Goal: Task Accomplishment & Management: Complete application form

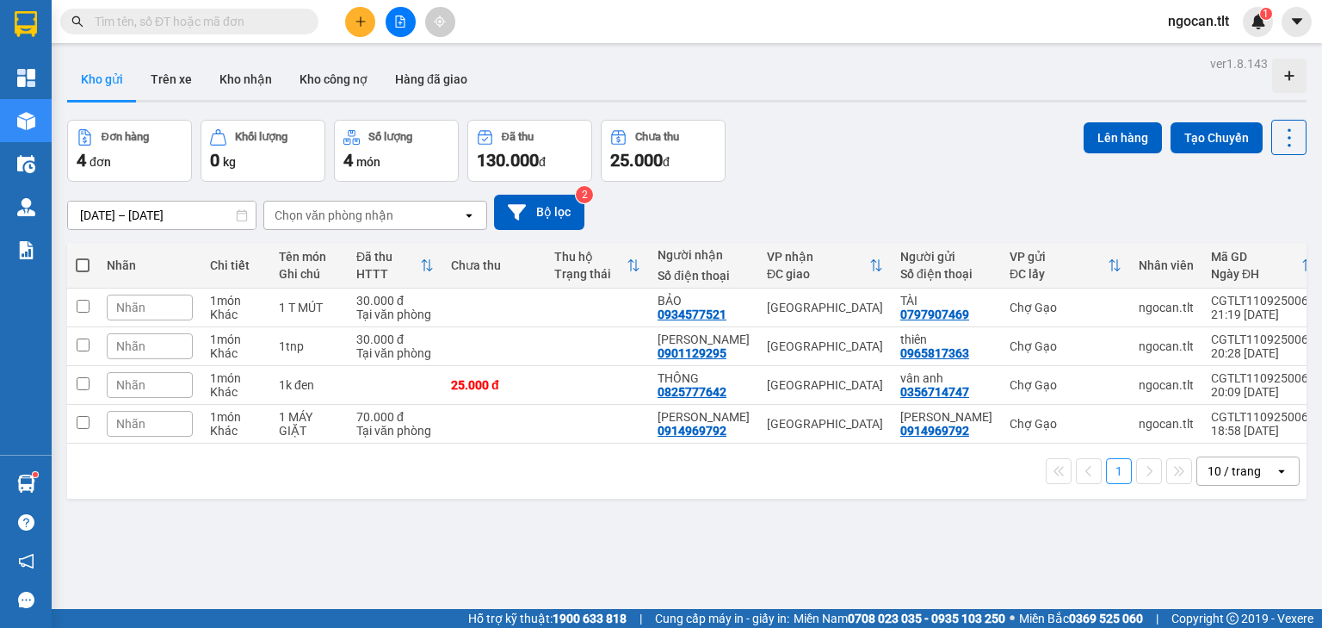
click at [195, 25] on input "text" at bounding box center [196, 21] width 203 height 19
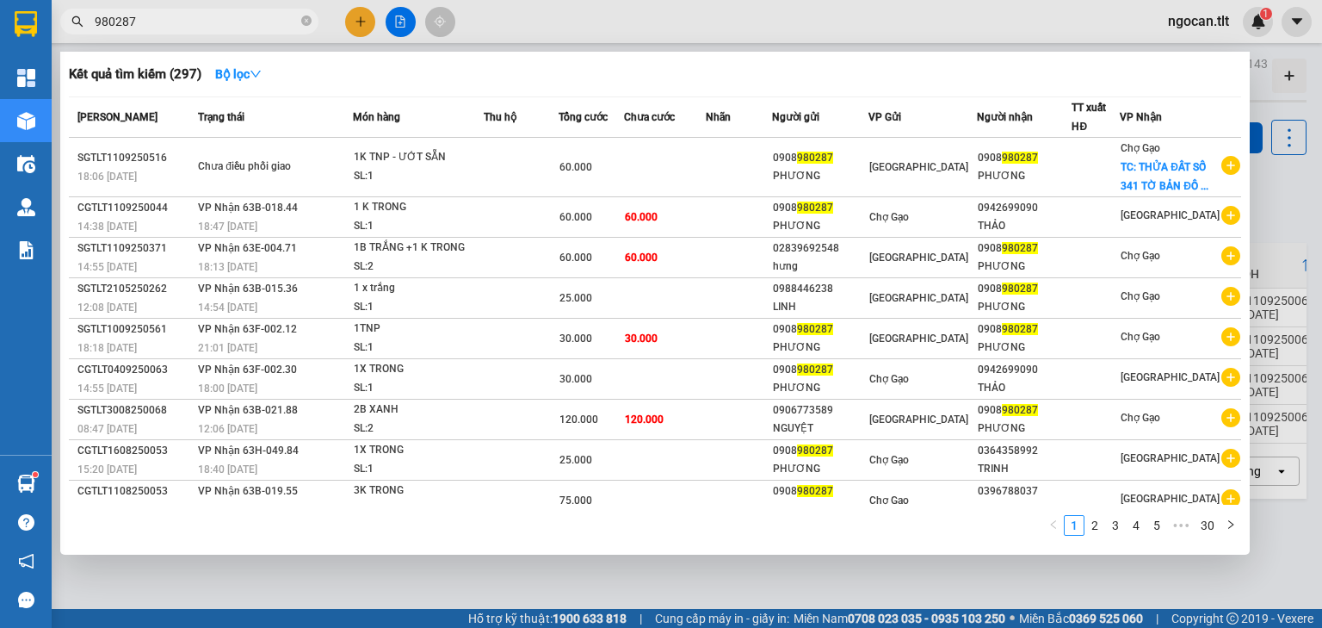
type input "980287"
click at [350, 14] on div at bounding box center [661, 314] width 1322 height 628
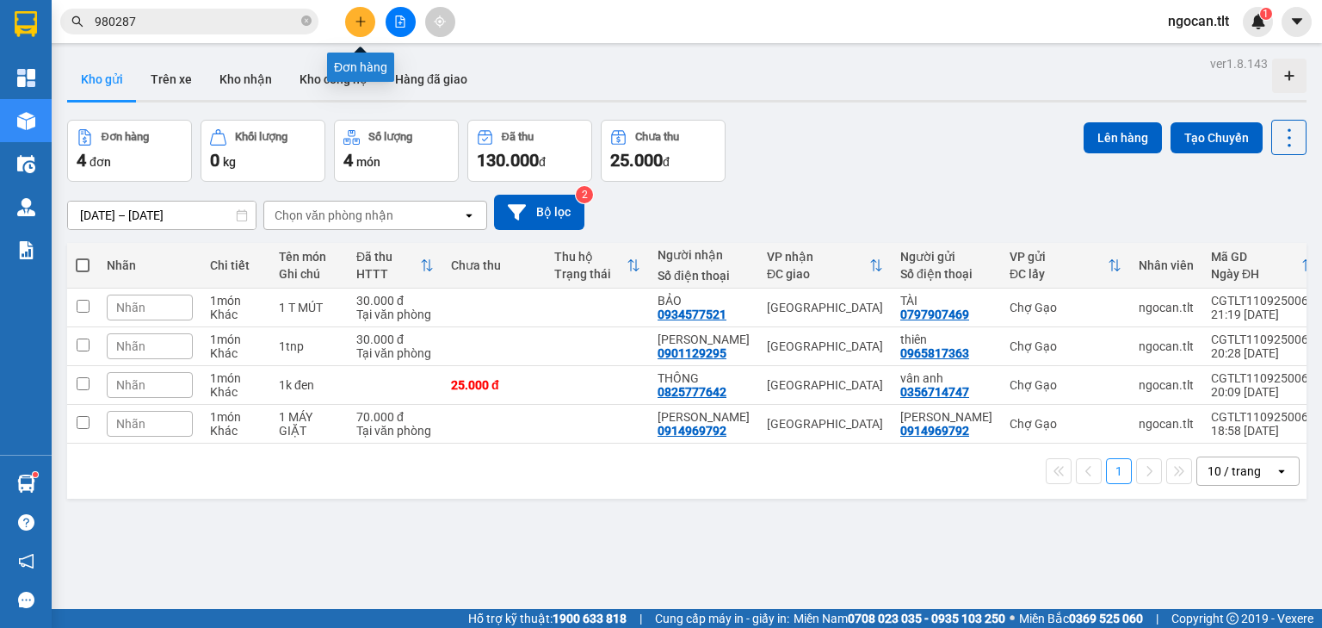
click at [369, 20] on button at bounding box center [360, 22] width 30 height 30
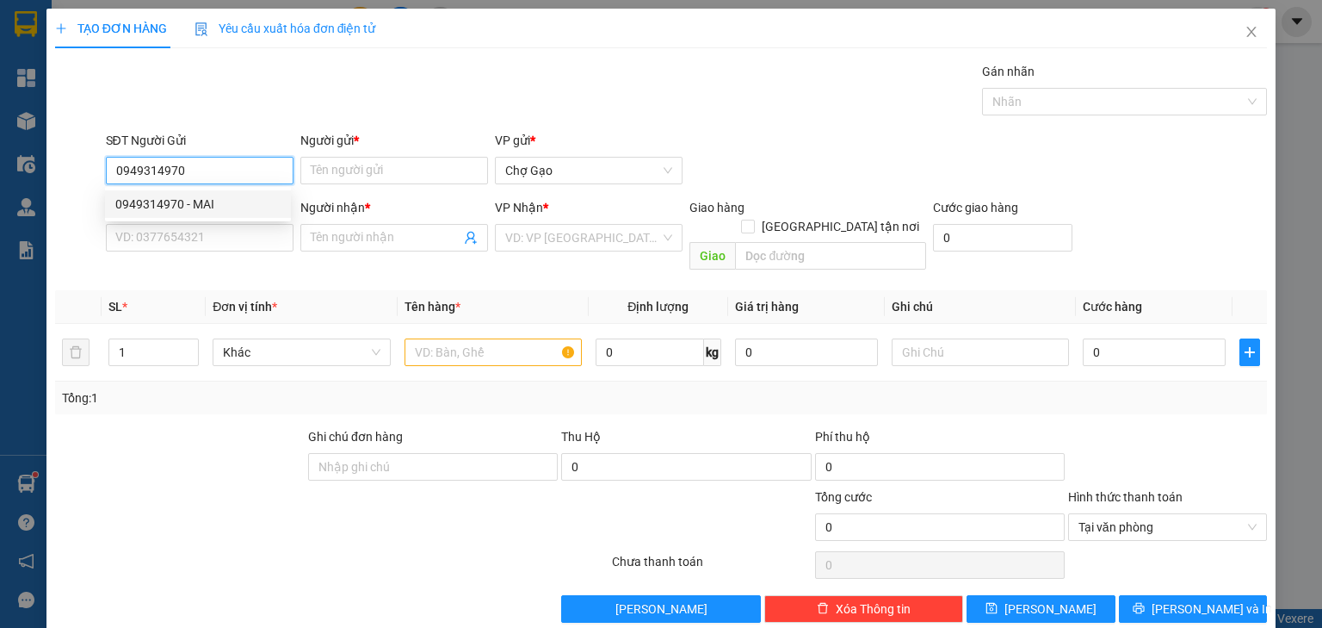
drag, startPoint x: 242, startPoint y: 203, endPoint x: 275, endPoint y: 203, distance: 33.6
click at [243, 202] on div "0949314970 - MAI" at bounding box center [197, 204] width 165 height 19
type input "0949314970"
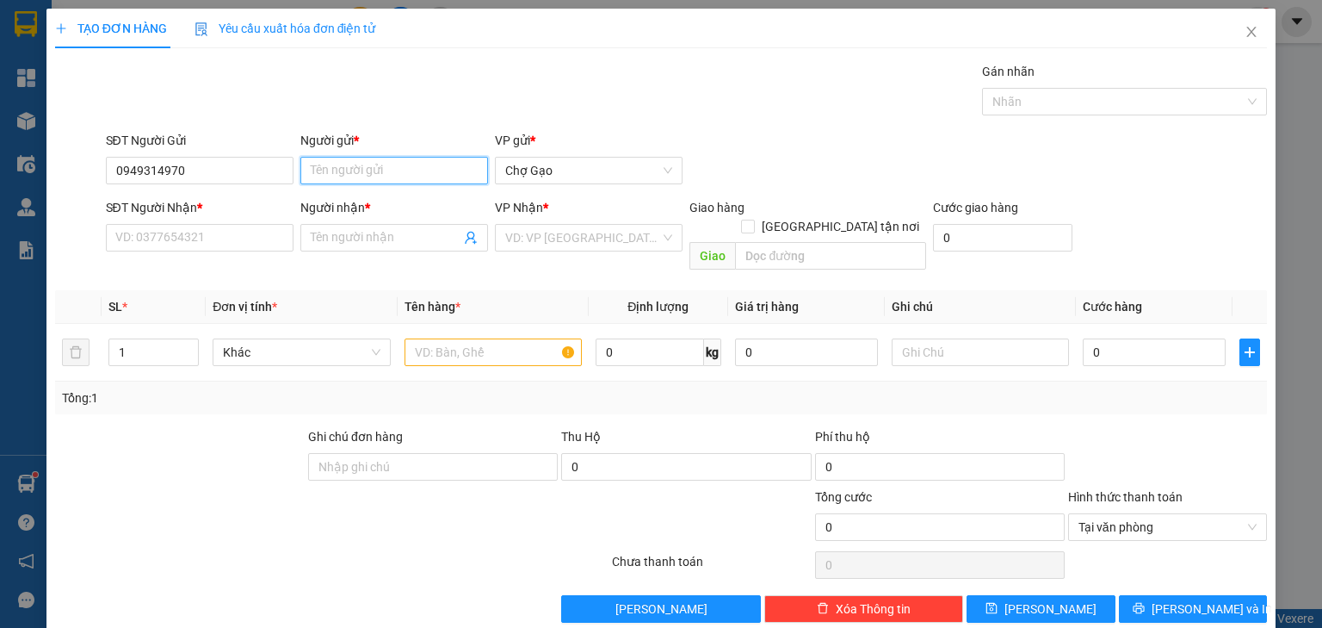
click at [343, 168] on input "Người gửi *" at bounding box center [394, 171] width 188 height 28
type input "m"
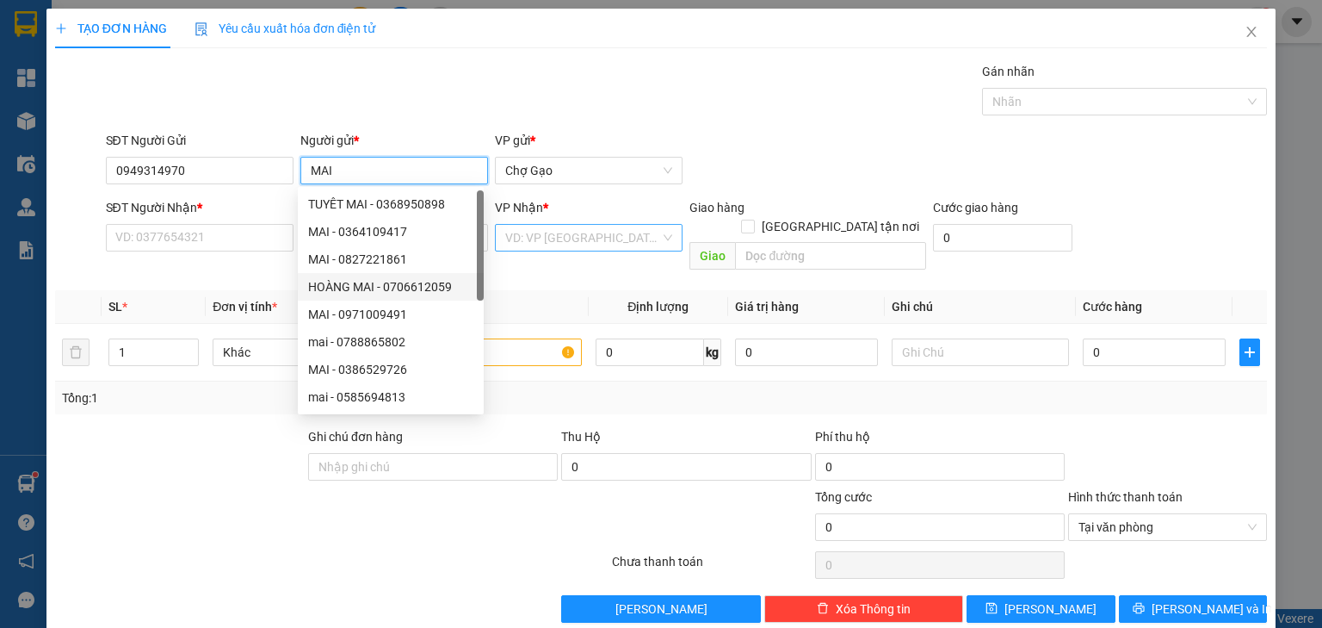
type input "MAI"
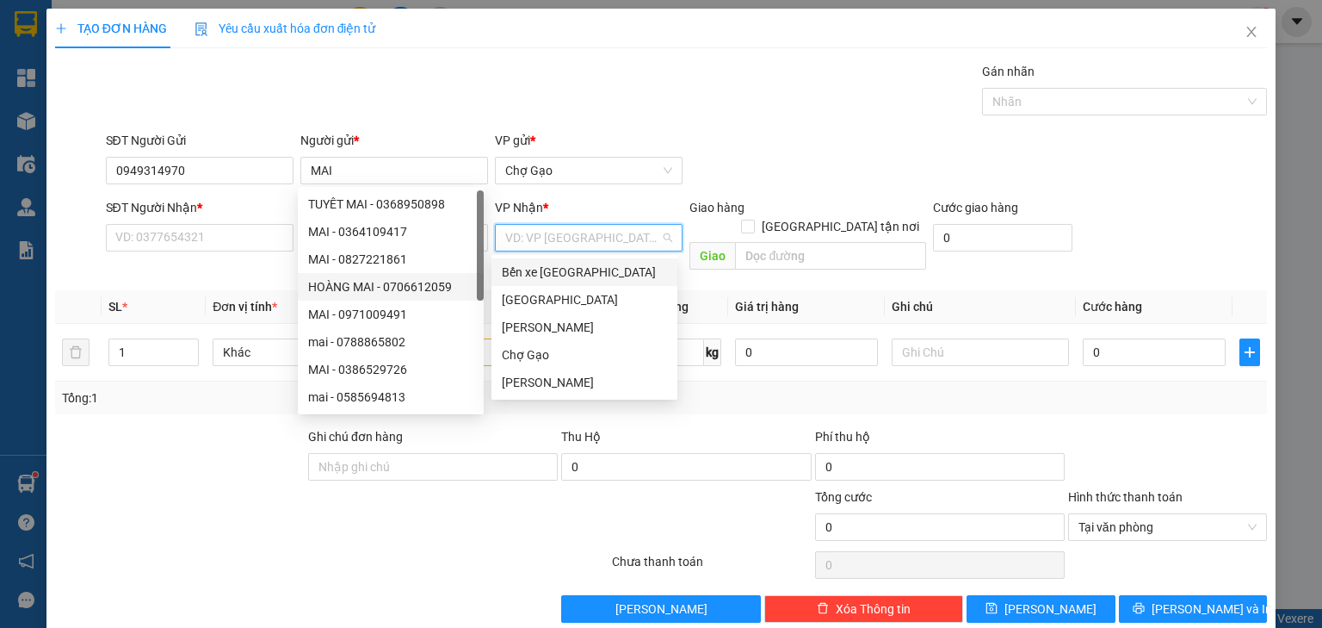
drag, startPoint x: 584, startPoint y: 239, endPoint x: 589, endPoint y: 291, distance: 51.8
click at [585, 240] on input "search" at bounding box center [582, 238] width 155 height 26
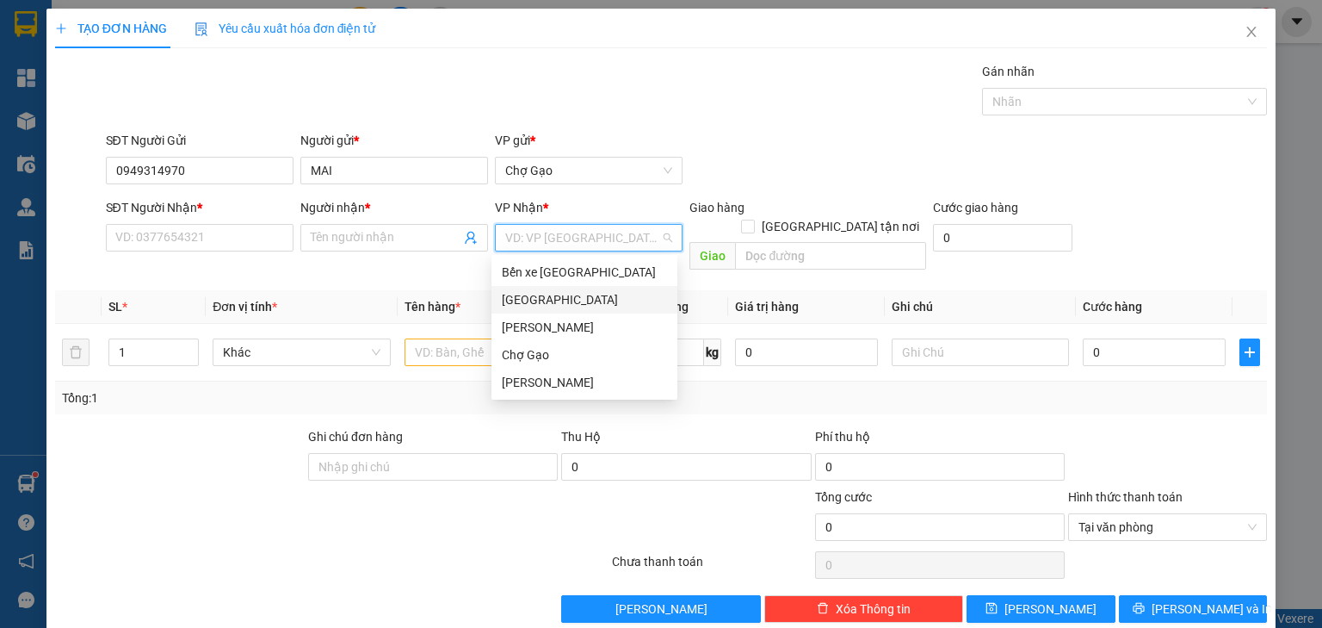
drag, startPoint x: 561, startPoint y: 293, endPoint x: 551, endPoint y: 313, distance: 23.1
click at [562, 292] on div "[GEOGRAPHIC_DATA]" at bounding box center [584, 299] width 165 height 19
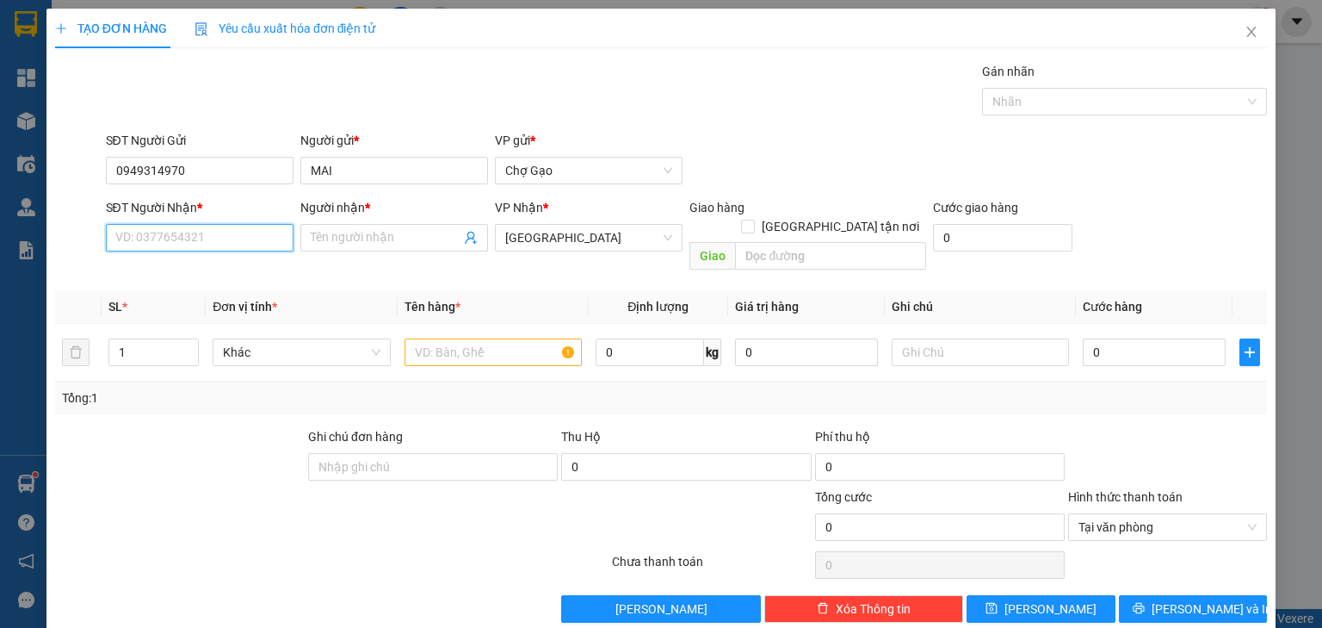
click at [138, 229] on input "SĐT Người Nhận *" at bounding box center [200, 238] width 188 height 28
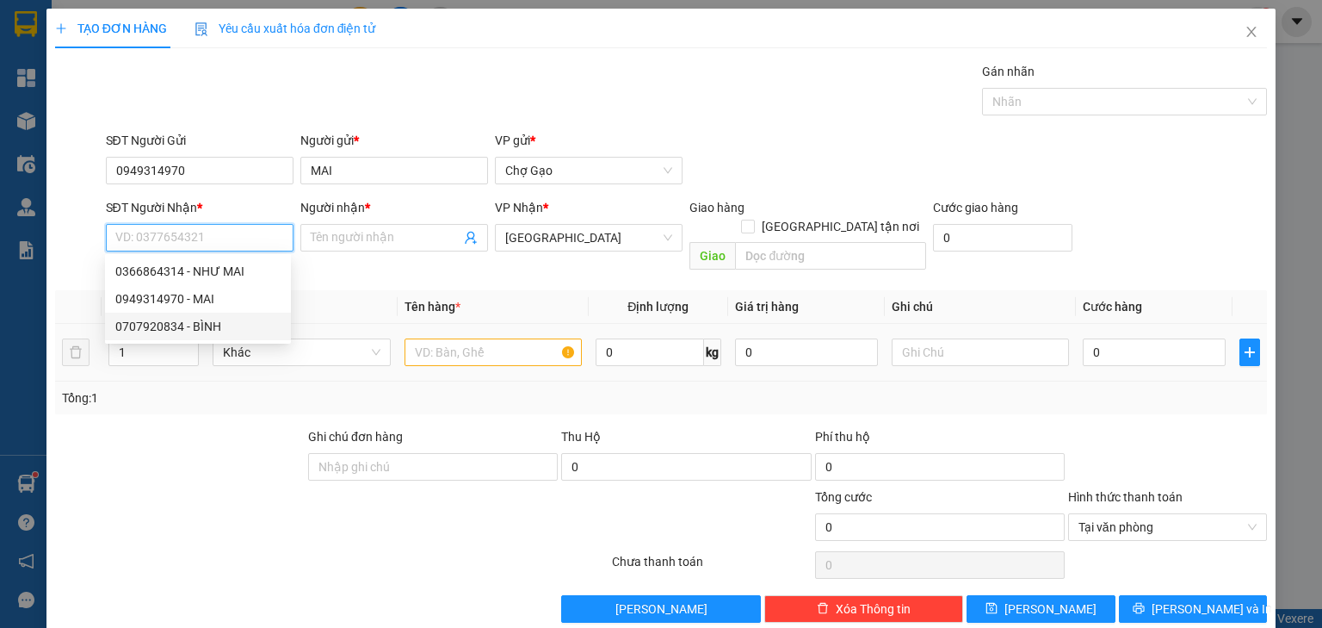
drag, startPoint x: 201, startPoint y: 318, endPoint x: 252, endPoint y: 311, distance: 52.1
click at [201, 318] on div "0707920834 - BÌNH" at bounding box center [197, 326] width 165 height 19
type input "0707920834"
type input "BÌNH"
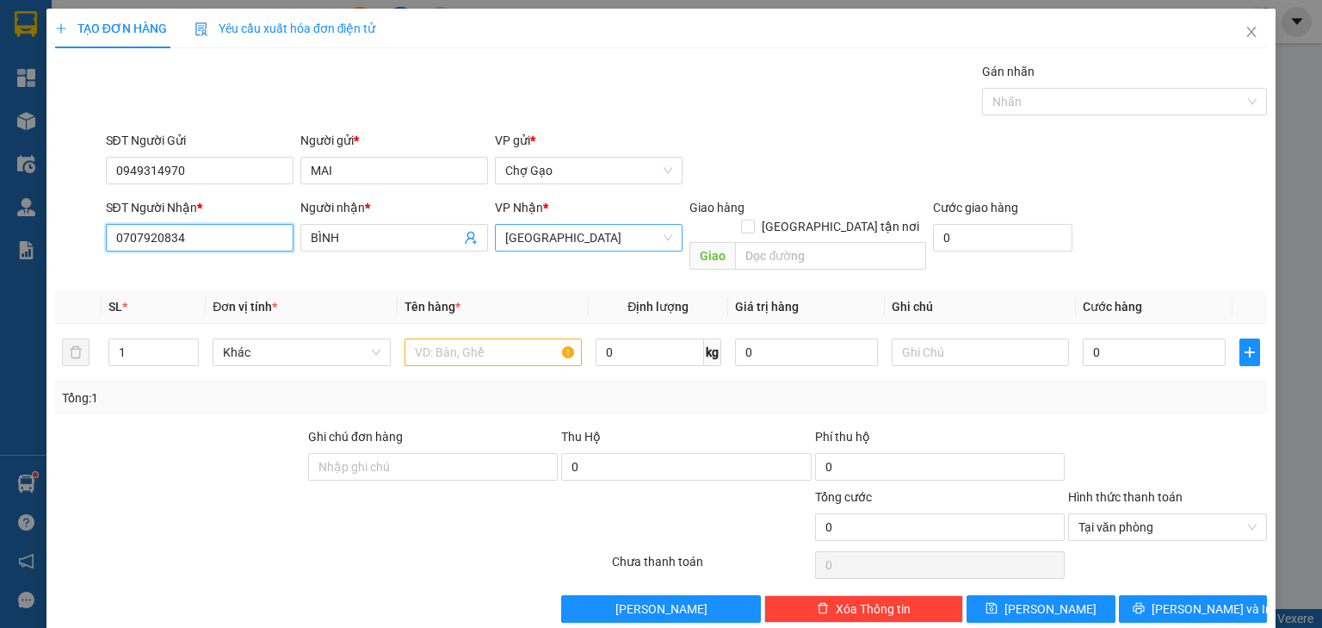
click at [623, 241] on span "[GEOGRAPHIC_DATA]" at bounding box center [588, 238] width 167 height 26
click at [469, 388] on div "Tổng: 1" at bounding box center [286, 397] width 449 height 19
click at [473, 342] on input "text" at bounding box center [493, 352] width 177 height 28
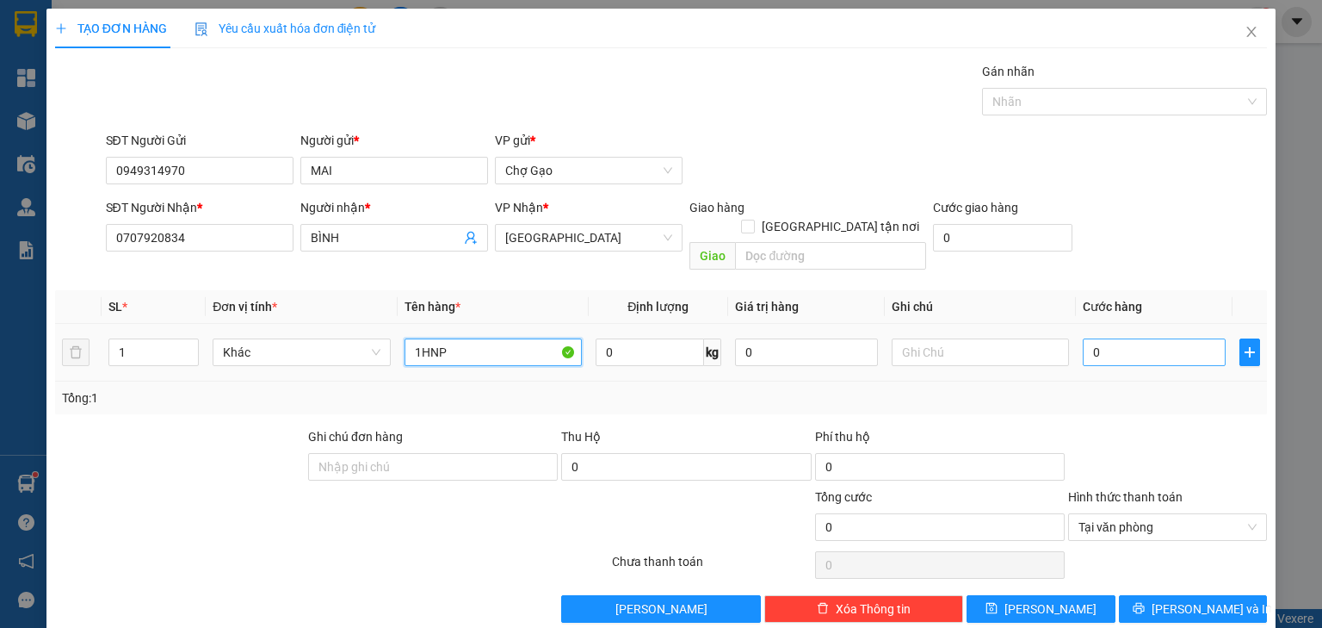
type input "1HNP"
drag, startPoint x: 1160, startPoint y: 325, endPoint x: 1165, endPoint y: 335, distance: 11.2
click at [1160, 338] on input "0" at bounding box center [1154, 352] width 143 height 28
type input "2"
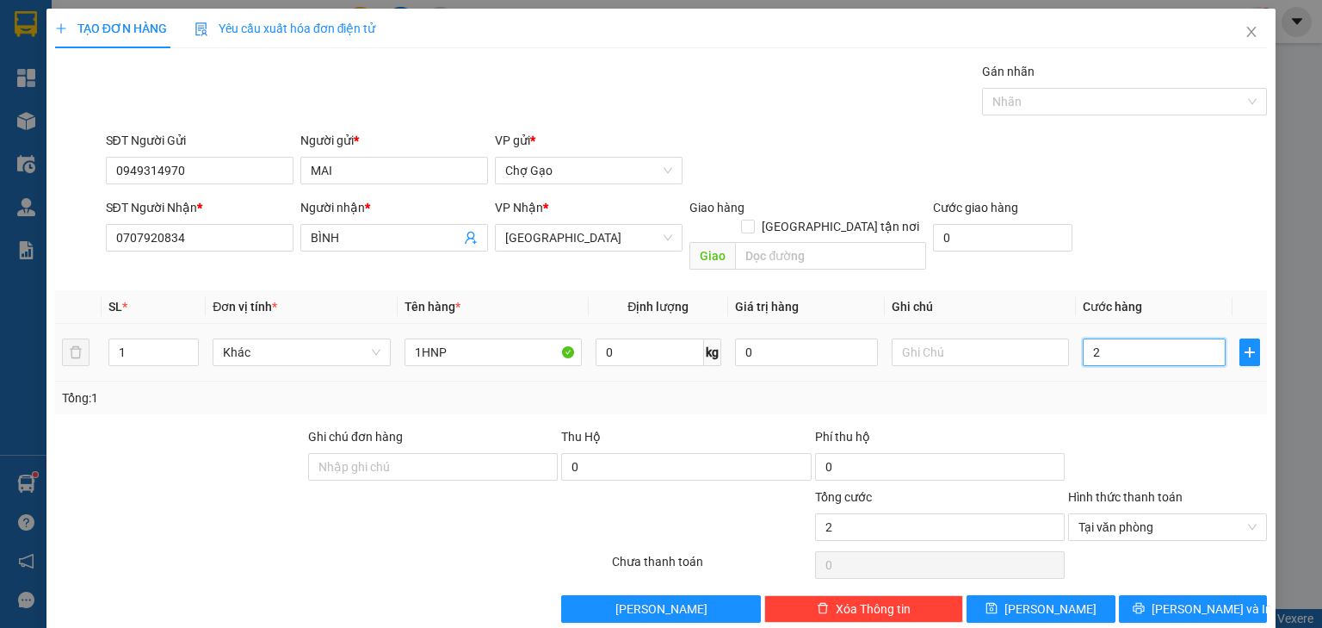
type input "20"
type input "20.000"
click at [1144, 603] on icon "printer" at bounding box center [1138, 608] width 11 height 11
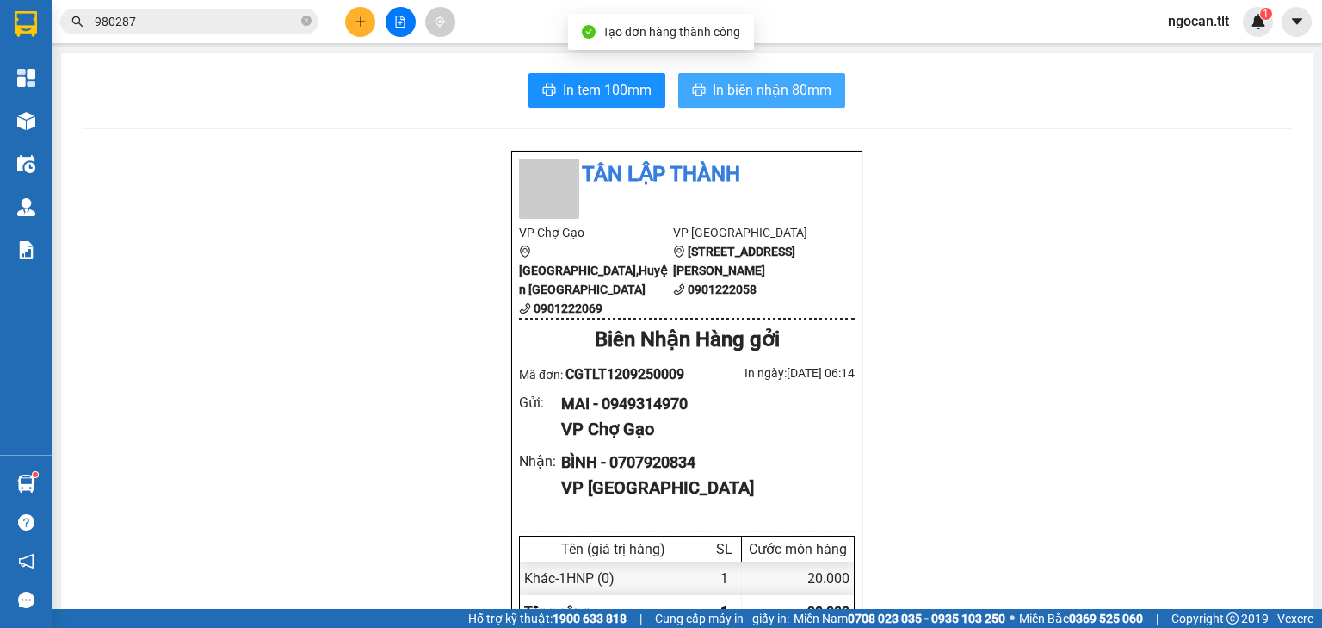
click at [775, 85] on span "In biên nhận 80mm" at bounding box center [772, 90] width 119 height 22
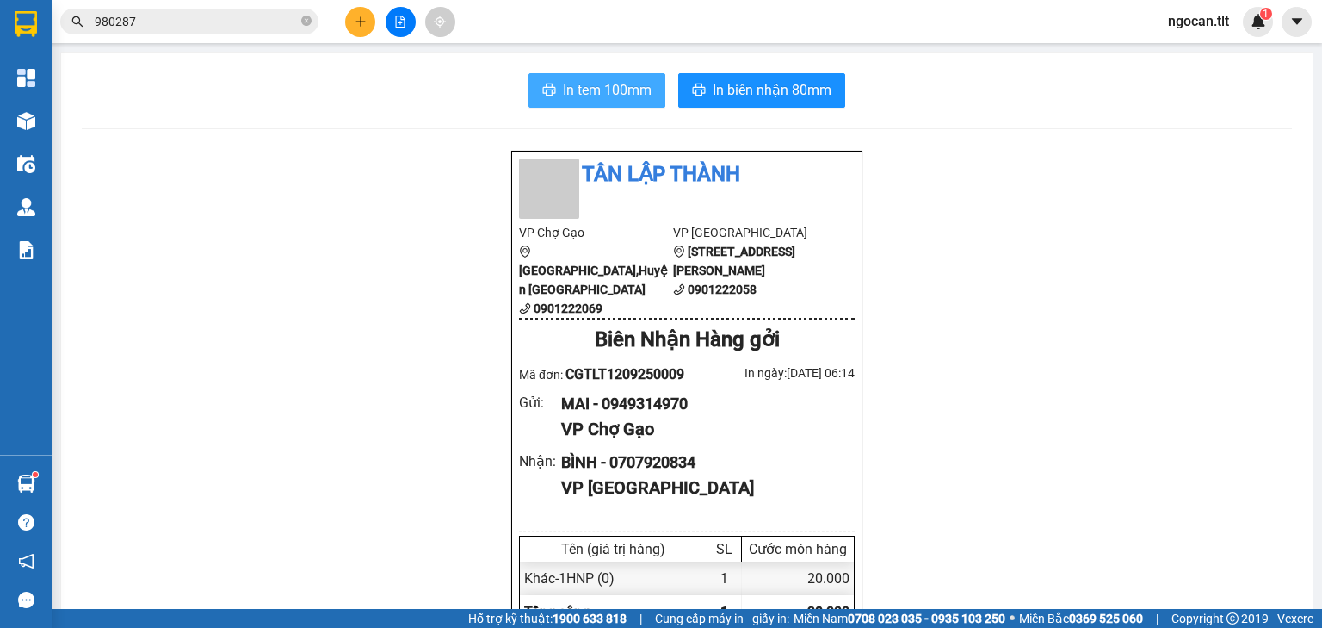
click at [629, 80] on span "In tem 100mm" at bounding box center [607, 90] width 89 height 22
click at [357, 31] on button at bounding box center [360, 22] width 30 height 30
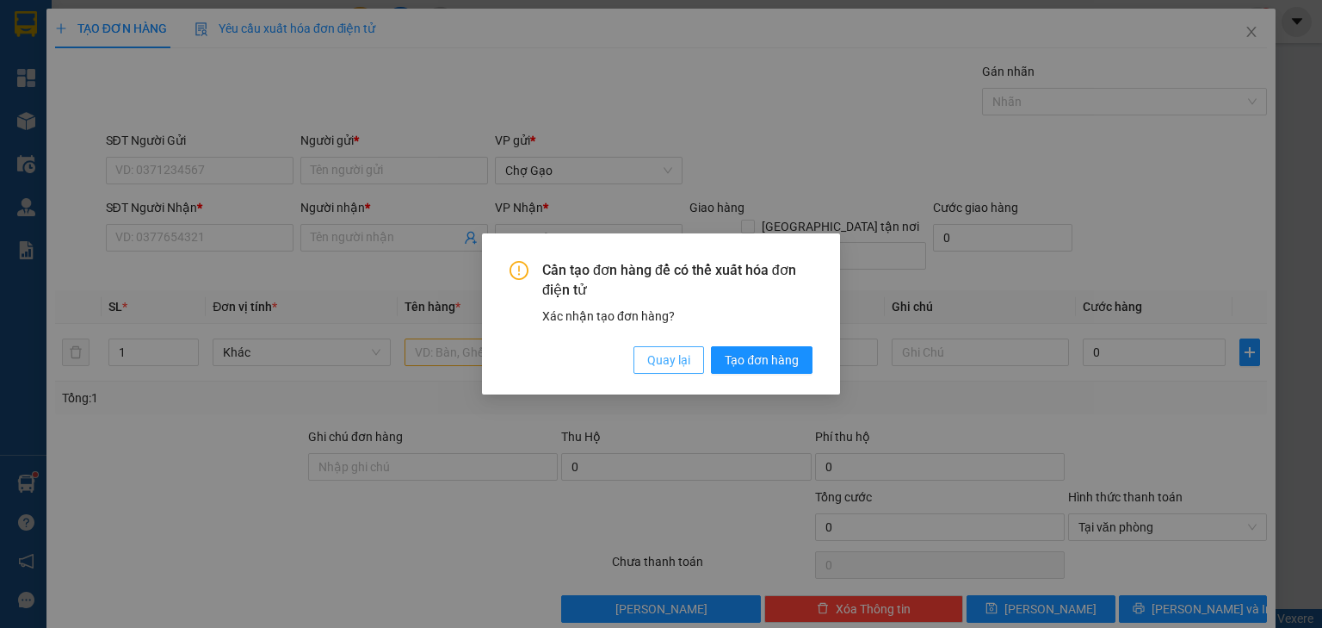
click at [652, 361] on span "Quay lại" at bounding box center [668, 359] width 43 height 19
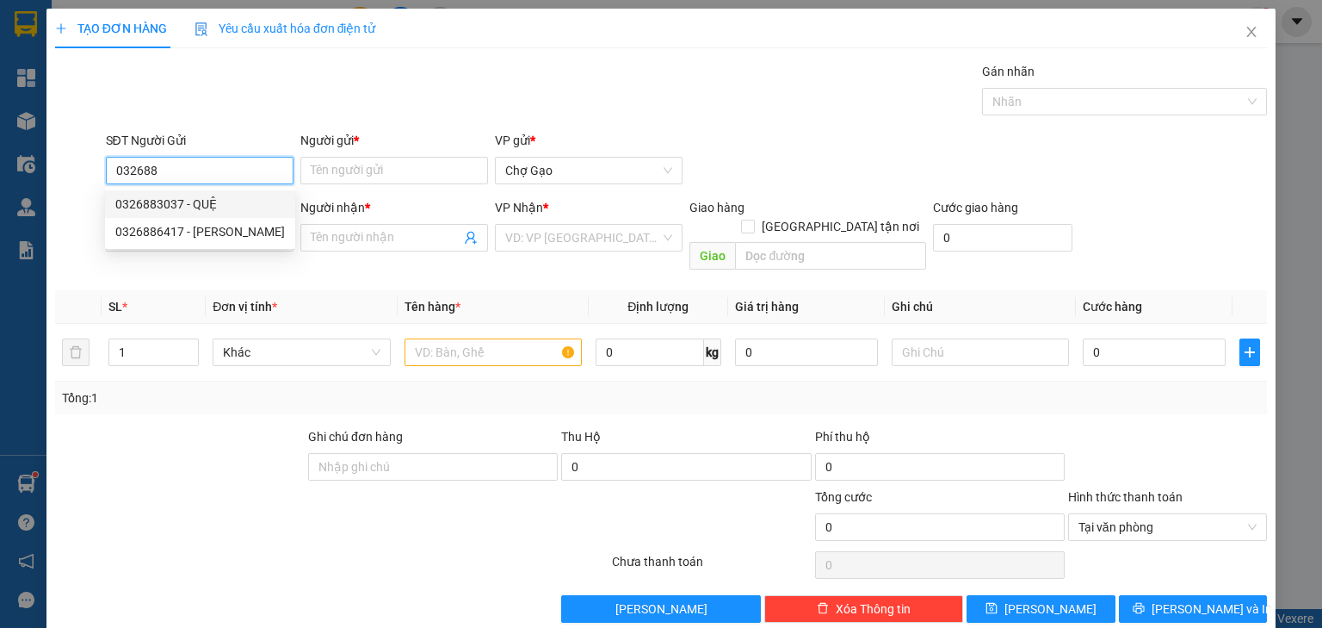
click at [190, 198] on div "0326883037 - QUỆ" at bounding box center [200, 204] width 170 height 19
type input "0326883037"
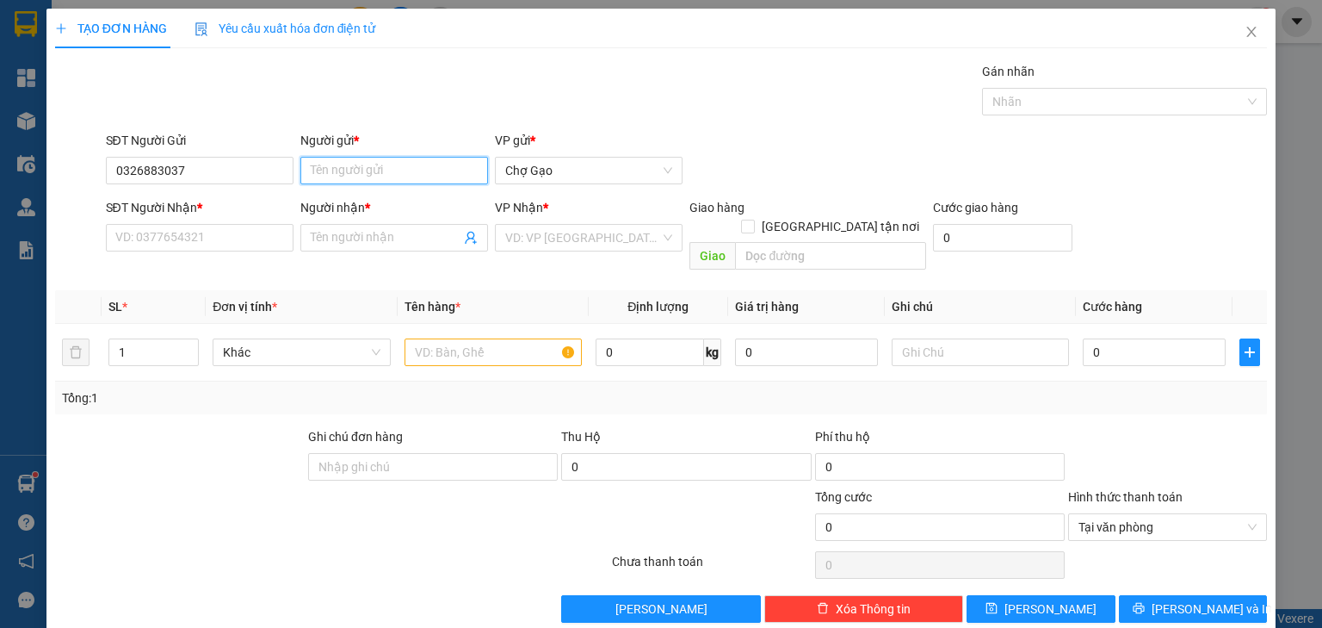
click at [414, 170] on input "Người gửi *" at bounding box center [394, 171] width 188 height 28
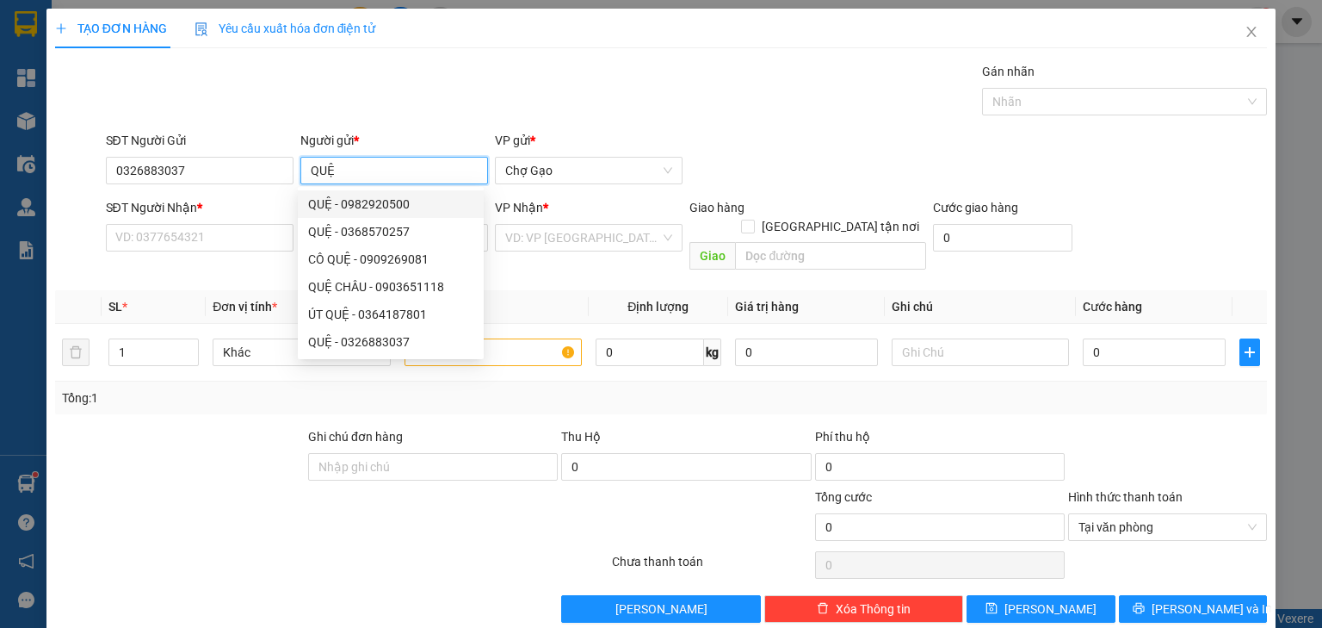
type input "QUỆ"
click at [241, 222] on div "SĐT Người Nhận *" at bounding box center [200, 211] width 188 height 26
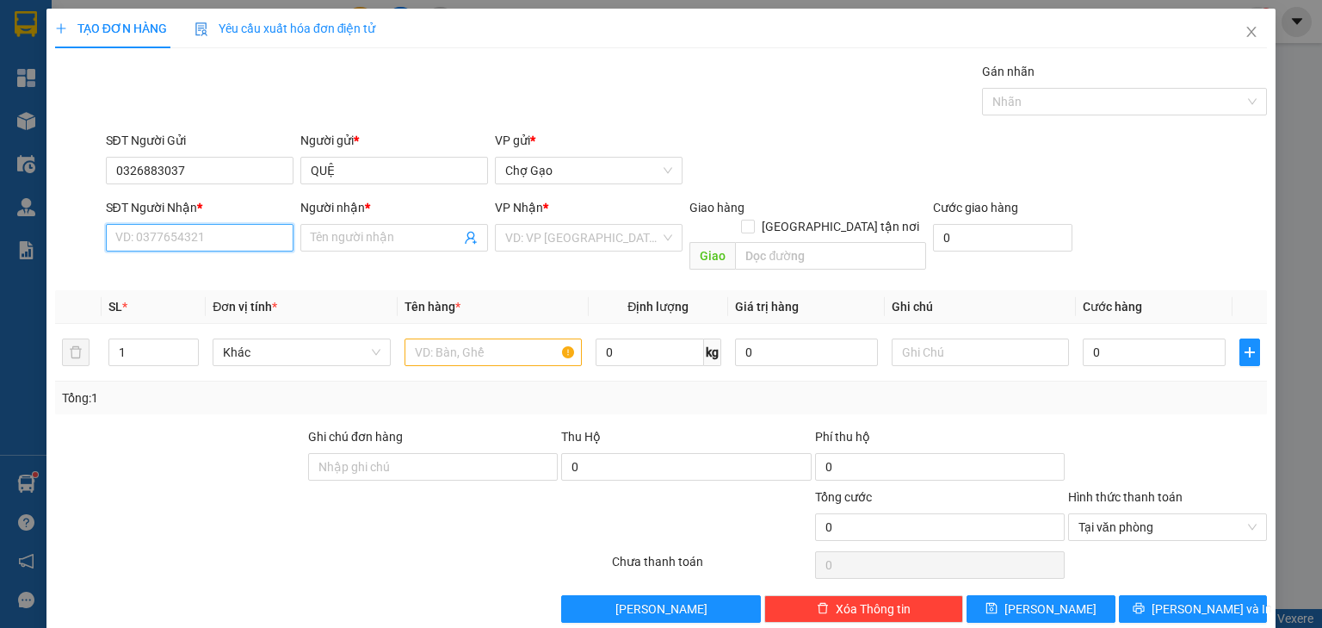
click at [235, 238] on input "SĐT Người Nhận *" at bounding box center [200, 238] width 188 height 28
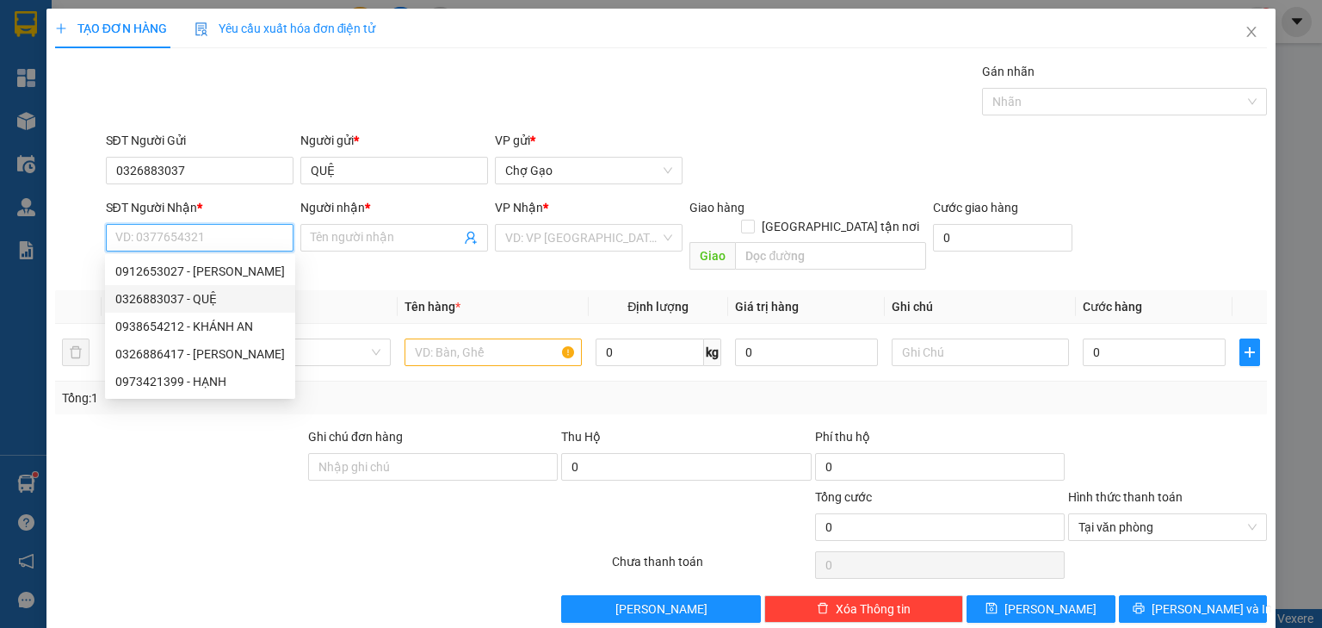
click at [219, 292] on div "0326883037 - QUỆ" at bounding box center [200, 298] width 170 height 19
type input "0326883037"
type input "QUỆ"
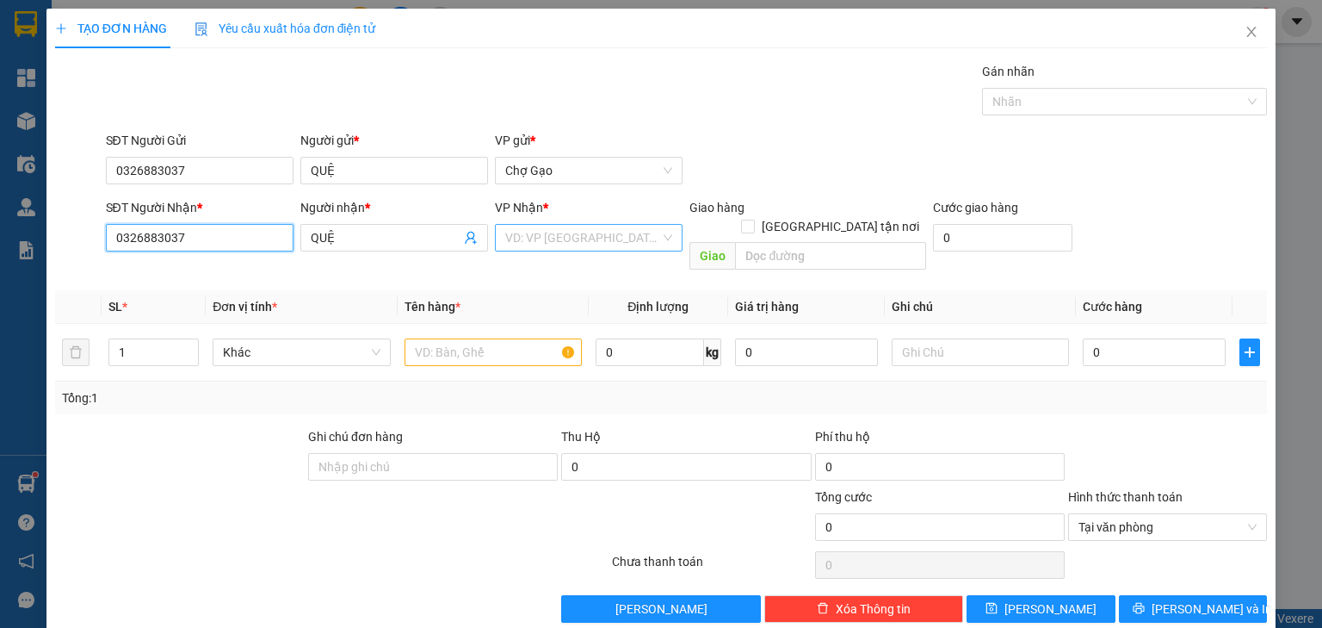
drag, startPoint x: 496, startPoint y: 232, endPoint x: 497, endPoint y: 248, distance: 16.4
click at [497, 232] on div "VD: VP [GEOGRAPHIC_DATA]" at bounding box center [589, 238] width 188 height 28
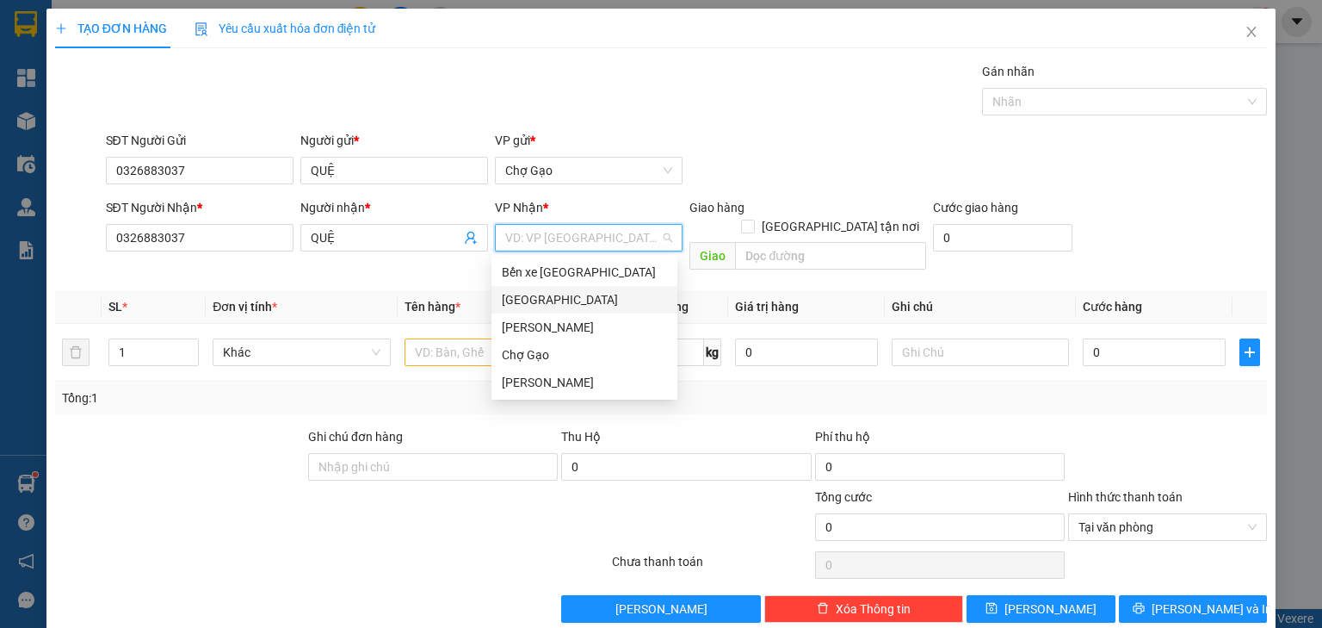
click at [519, 296] on div "[GEOGRAPHIC_DATA]" at bounding box center [584, 299] width 165 height 19
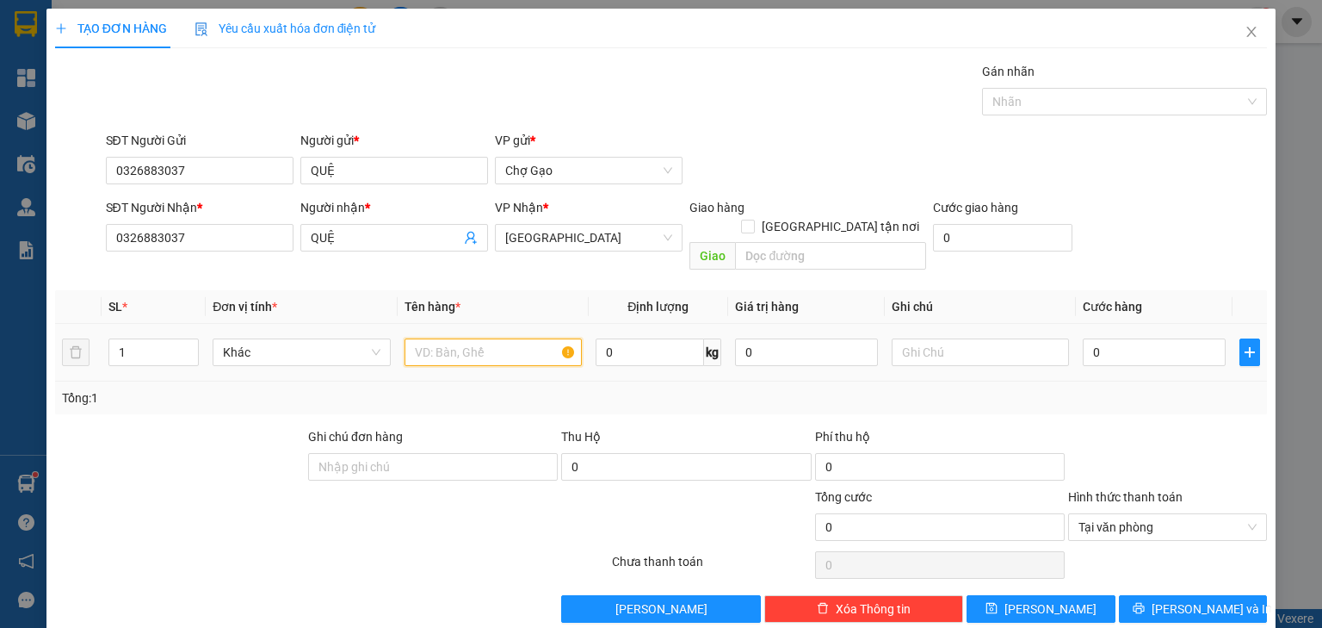
click at [456, 338] on input "text" at bounding box center [493, 352] width 177 height 28
type input "1 BAO TRẮNG"
click at [1178, 338] on input "0" at bounding box center [1154, 352] width 143 height 28
type input "3"
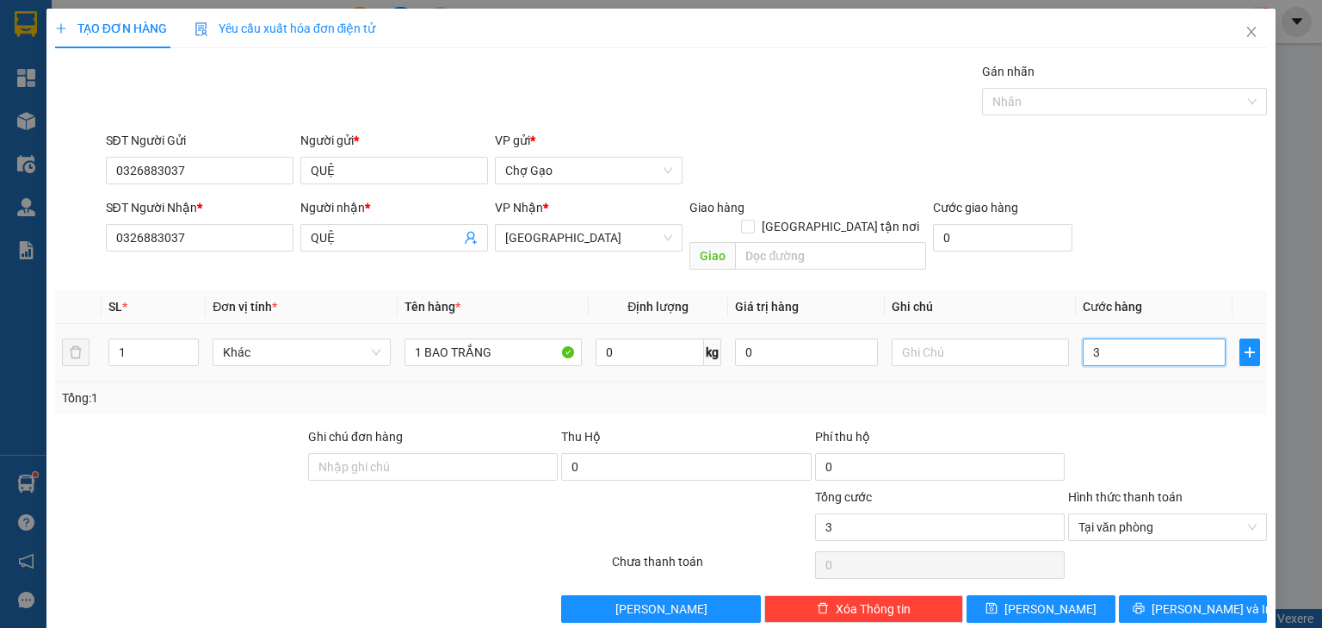
type input "35"
type input "35.000"
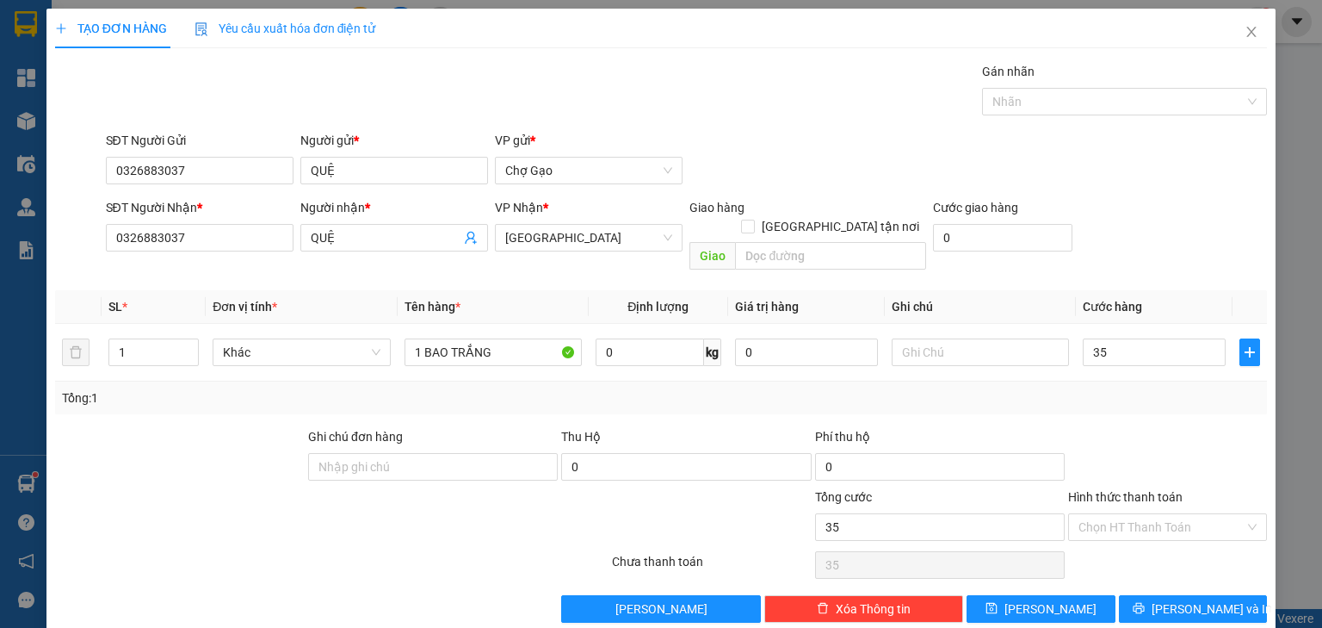
type input "35.000"
click at [1210, 609] on div "TẠO ĐƠN HÀNG Yêu cầu xuất hóa đơn điện tử Transit Pickup Surcharge Ids Transit …" at bounding box center [660, 322] width 1229 height 627
click at [1210, 599] on span "[PERSON_NAME] và In" at bounding box center [1212, 608] width 121 height 19
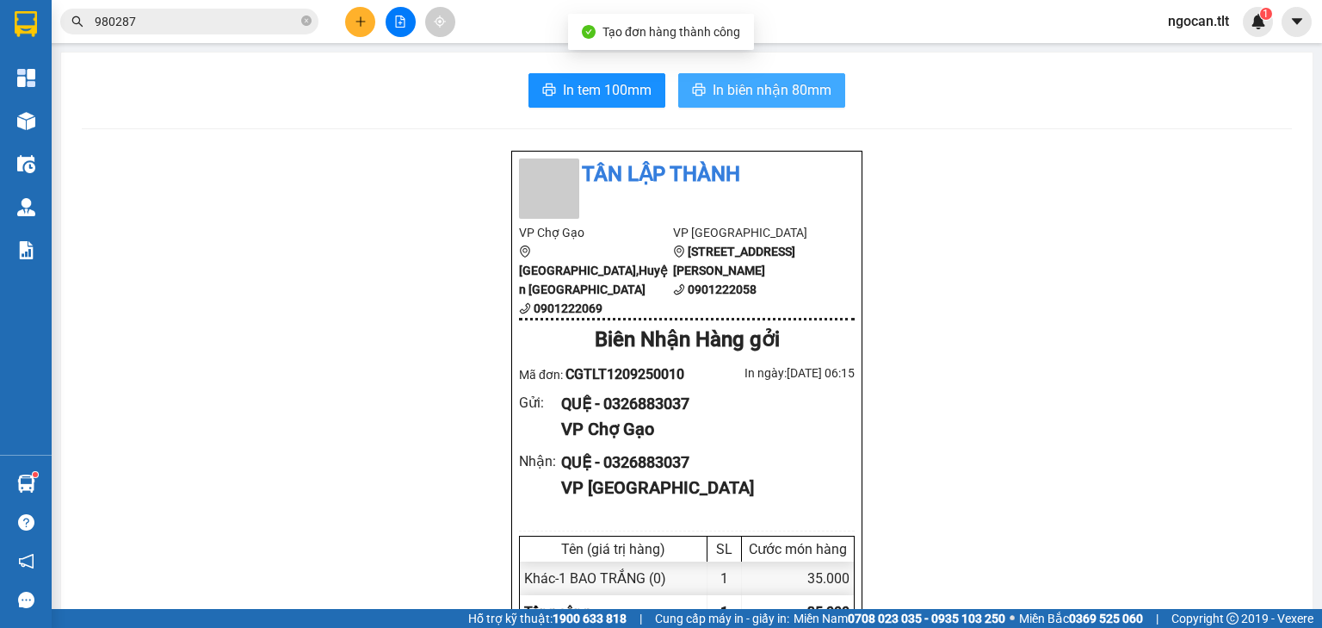
click at [737, 89] on span "In biên nhận 80mm" at bounding box center [772, 90] width 119 height 22
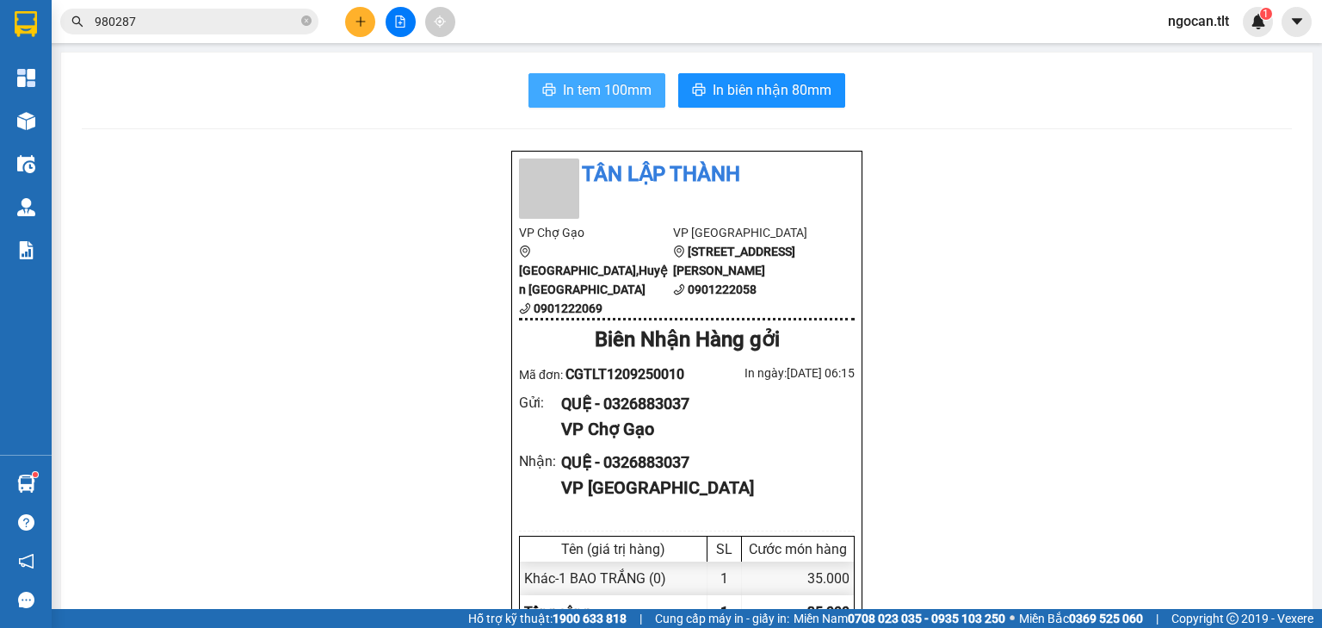
click at [630, 85] on span "In tem 100mm" at bounding box center [607, 90] width 89 height 22
click at [356, 26] on icon "plus" at bounding box center [361, 21] width 12 height 12
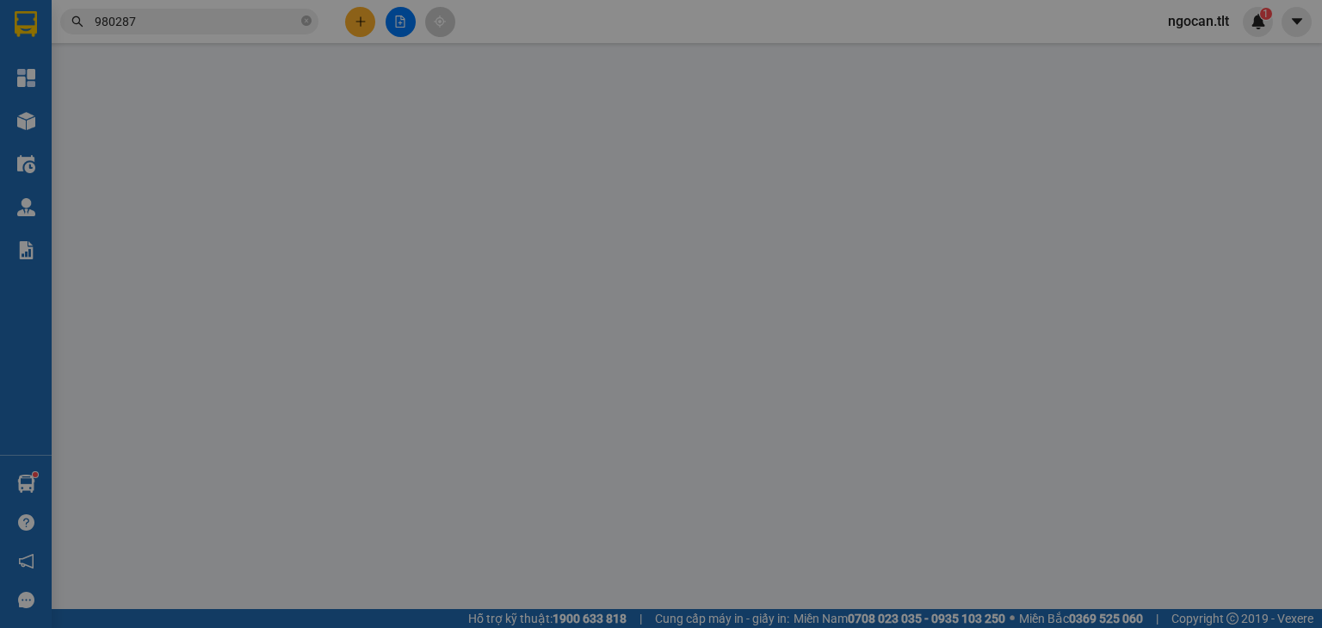
click at [356, 26] on span "Yêu cầu xuất hóa đơn điện tử" at bounding box center [286, 29] width 182 height 14
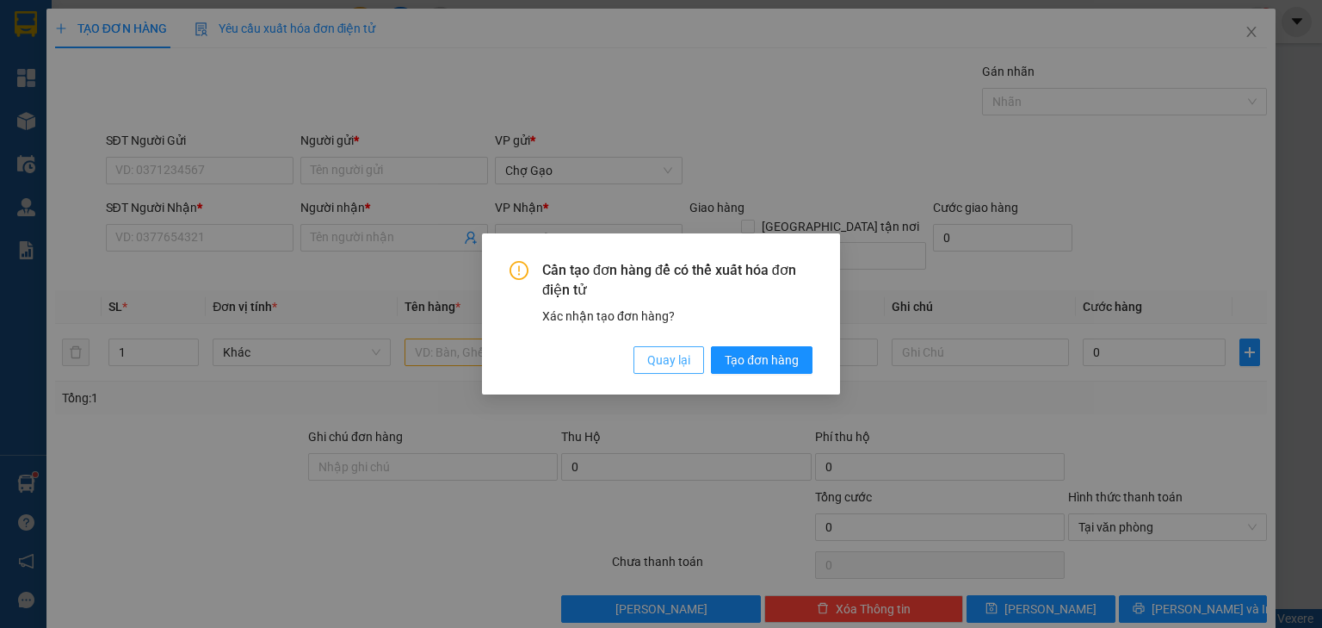
click at [675, 357] on span "Quay lại" at bounding box center [668, 359] width 43 height 19
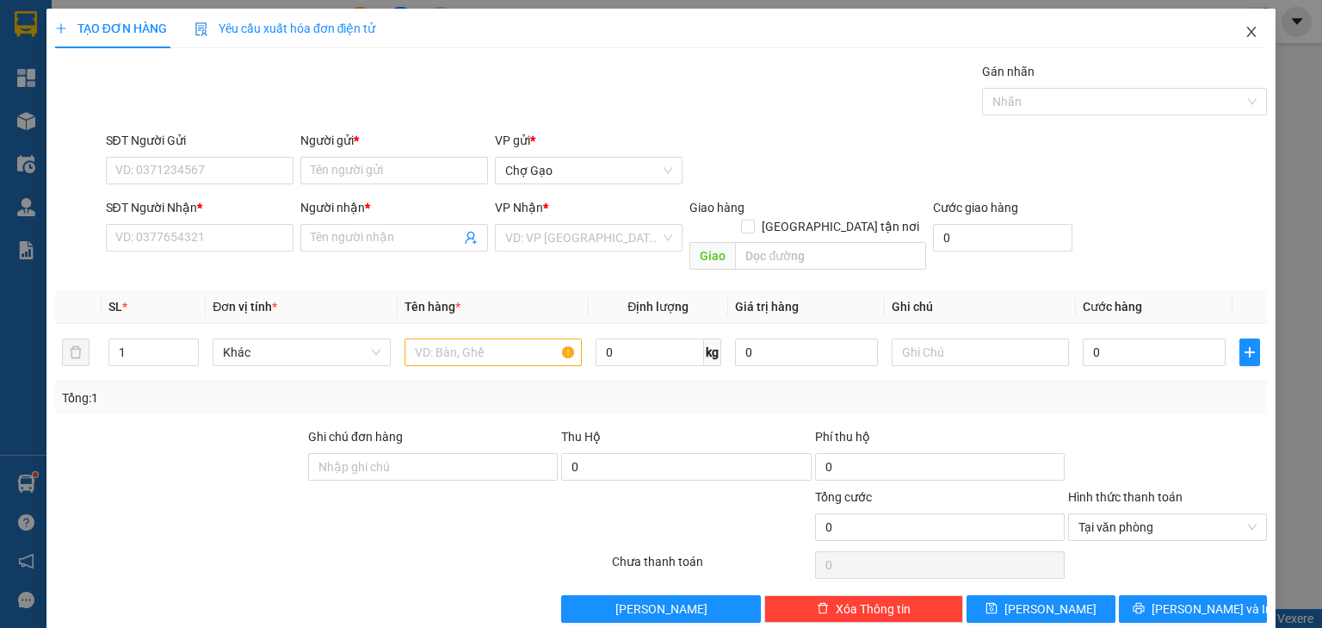
click at [1253, 33] on span "Close" at bounding box center [1252, 33] width 48 height 48
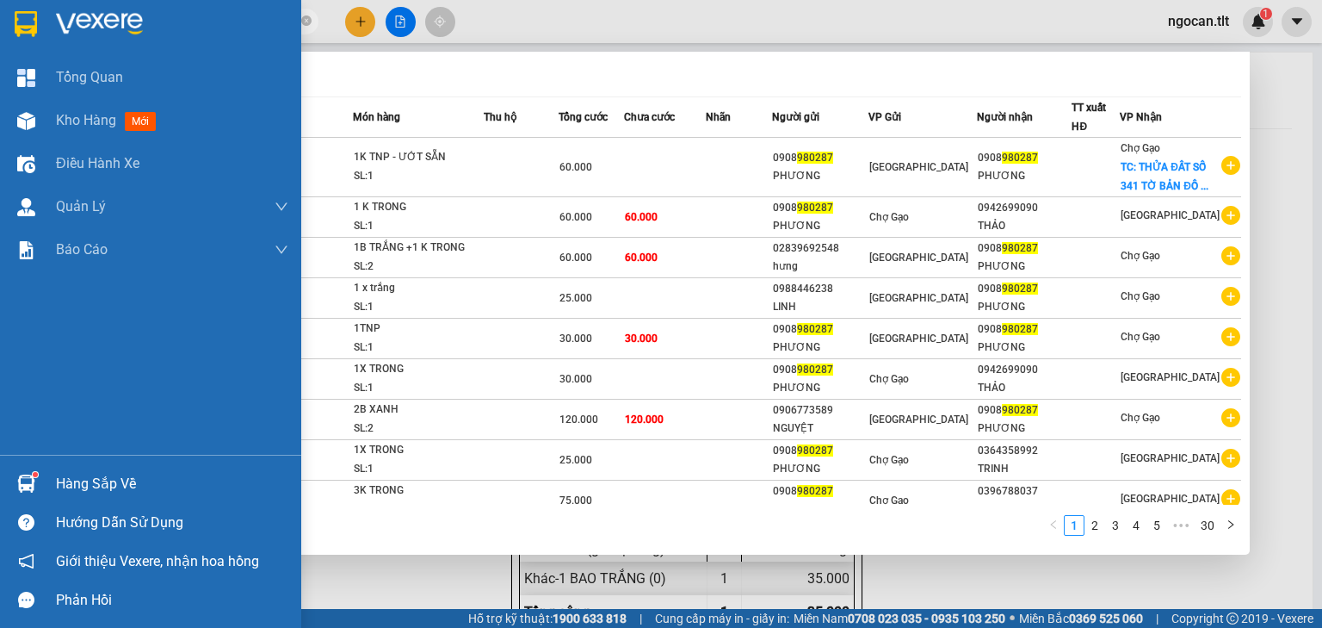
drag, startPoint x: 166, startPoint y: 22, endPoint x: 6, endPoint y: 15, distance: 160.2
click at [7, 16] on section "Kết quả tìm kiếm ( 297 ) Bộ lọc Mã ĐH Trạng thái Món hàng Thu hộ Tổng cước Chưa…" at bounding box center [661, 314] width 1322 height 628
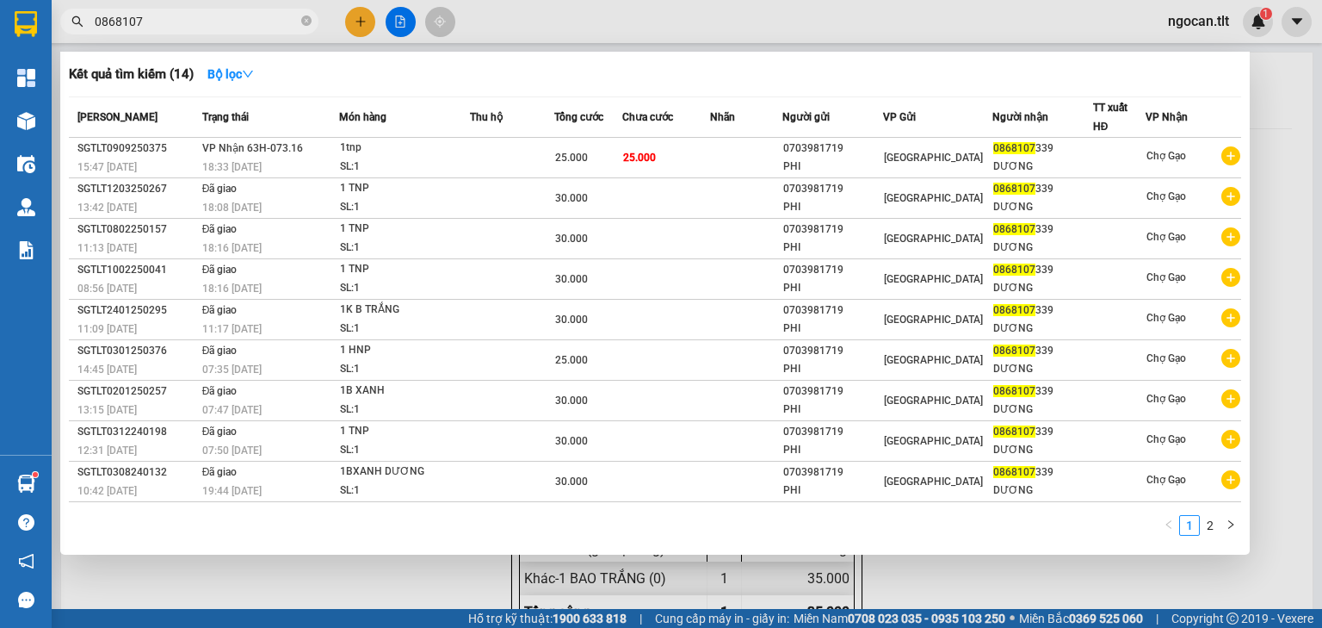
type input "0868107"
